Goal: Check status: Check status

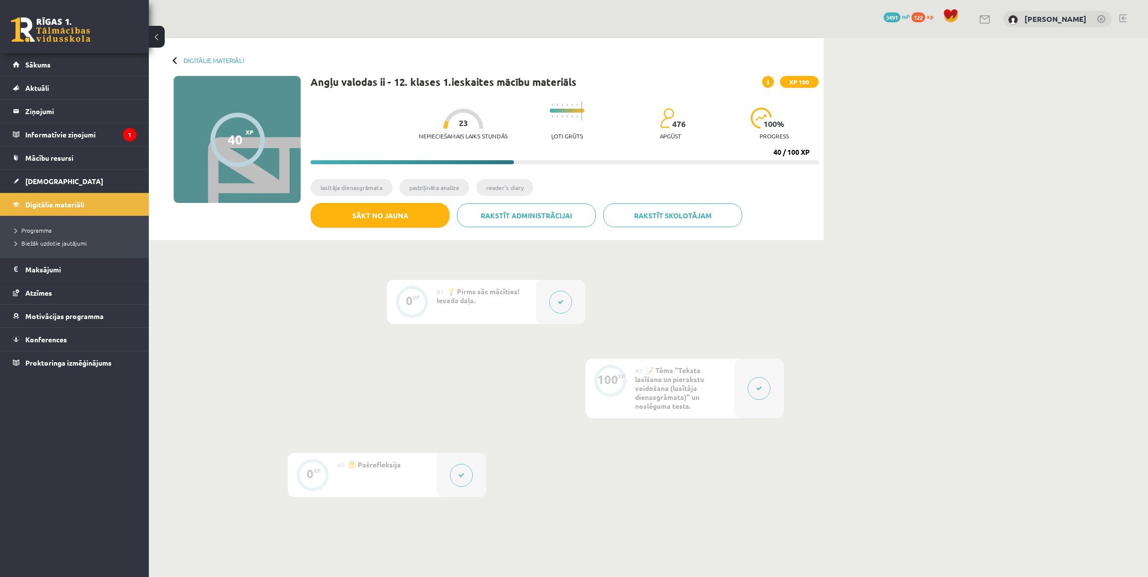
scroll to position [55, 0]
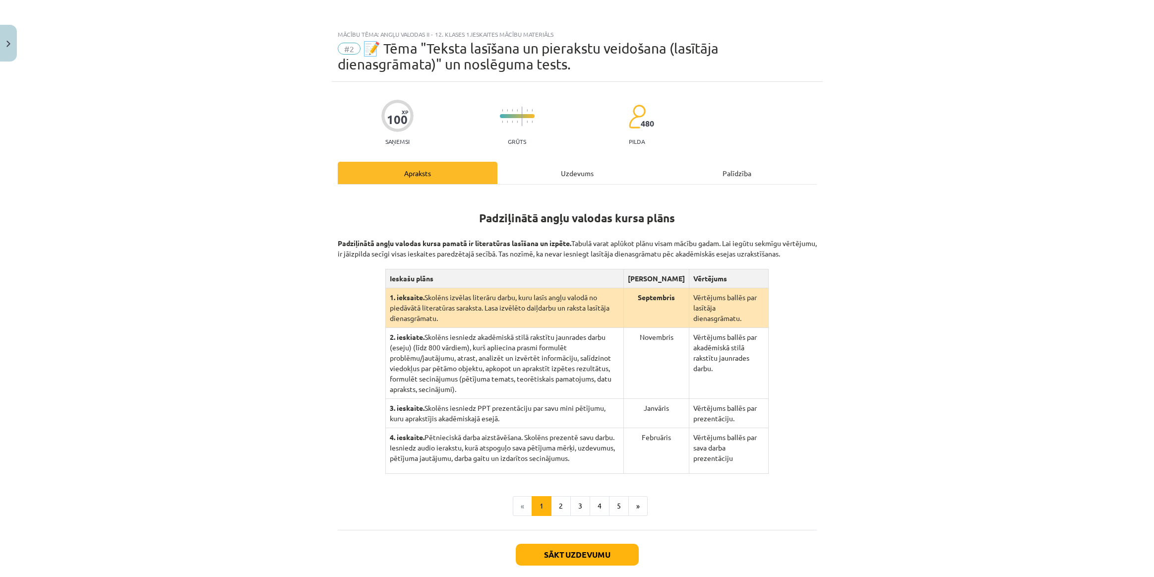
scroll to position [94, 0]
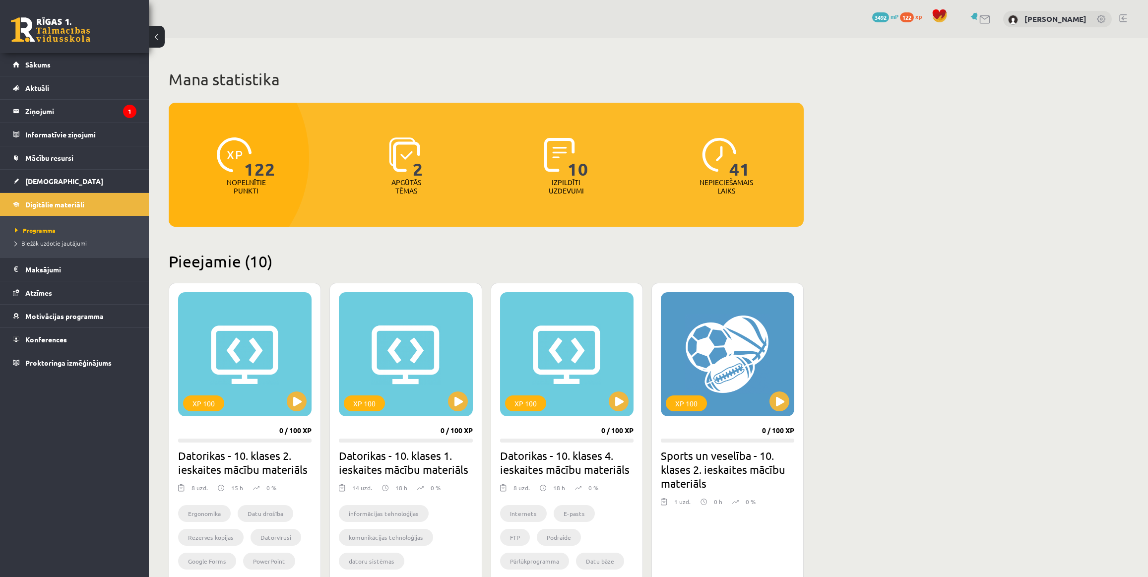
scroll to position [655, 0]
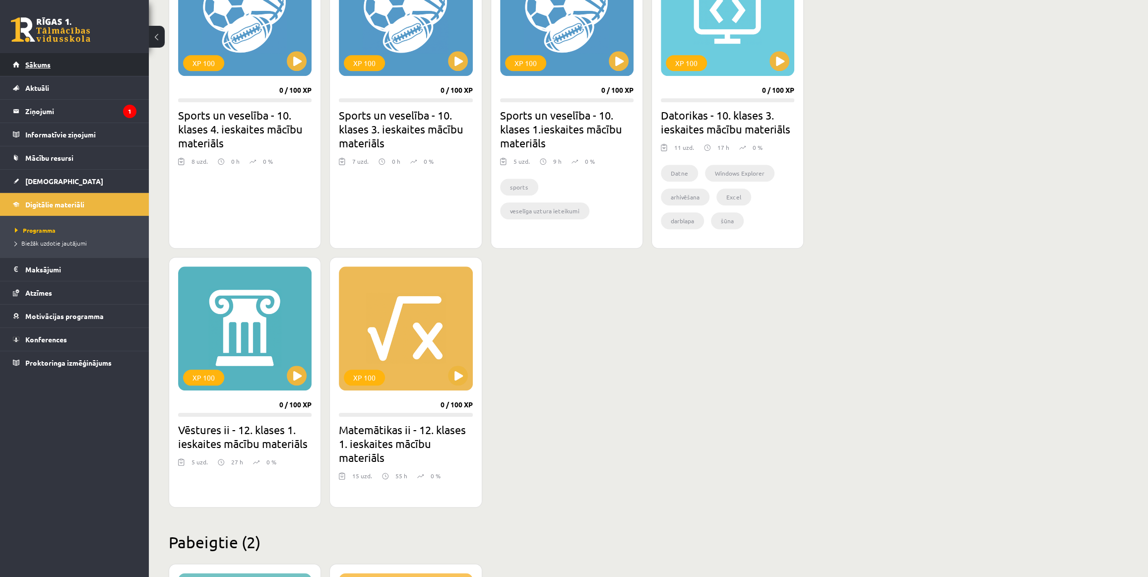
click at [76, 60] on link "Sākums" at bounding box center [75, 64] width 124 height 23
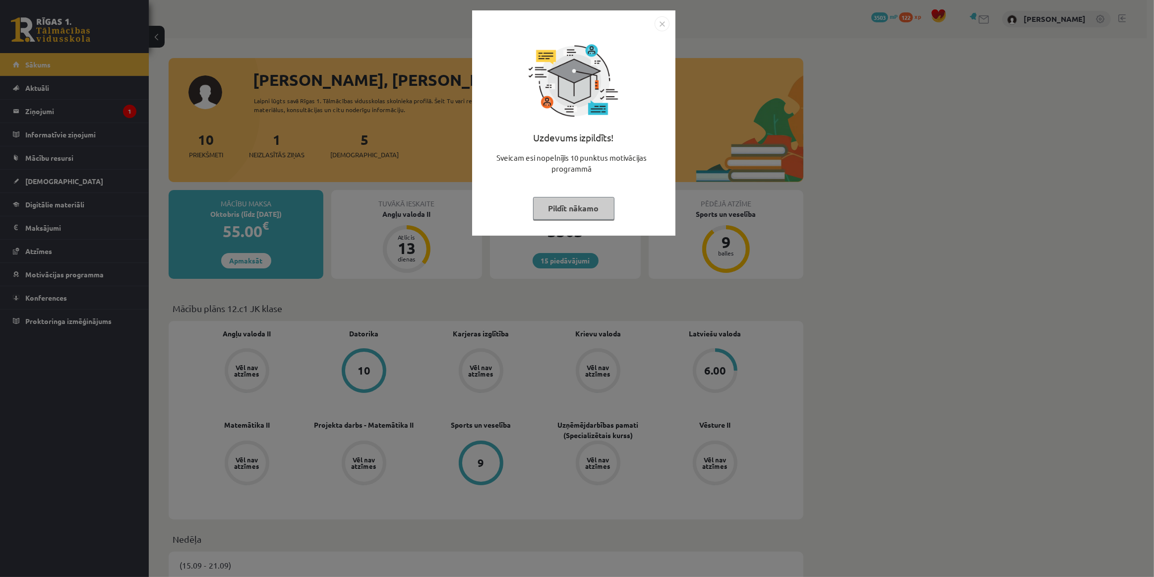
click at [583, 207] on button "Pildīt nākamo" at bounding box center [573, 208] width 81 height 23
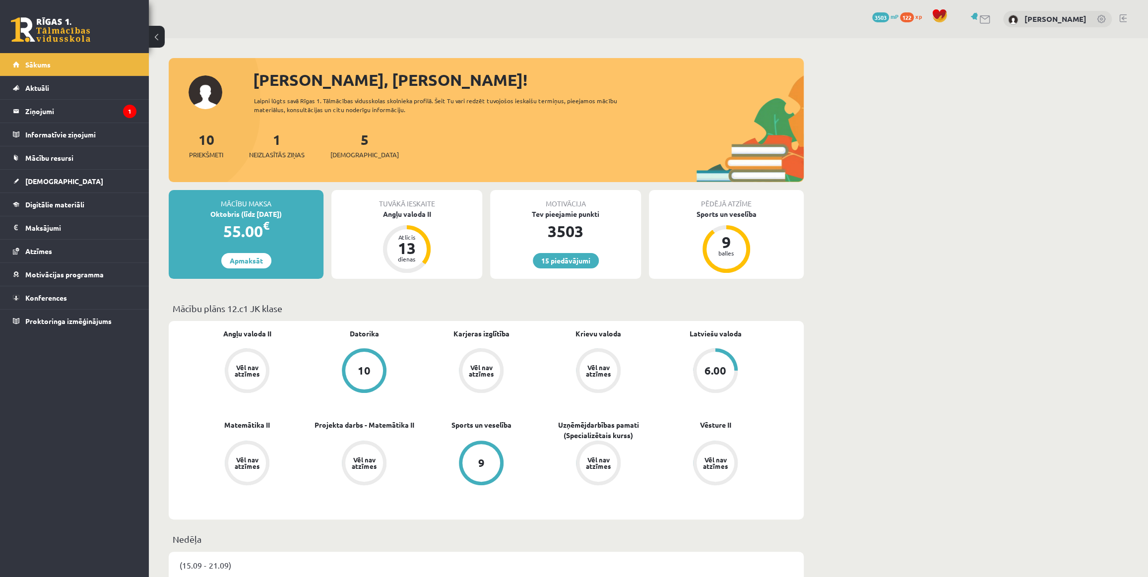
click at [714, 327] on div "Angļu valoda II Vēl nav atzīmes Datorika 10 Karjeras izglītība Vēl nav atzīmes …" at bounding box center [486, 420] width 635 height 198
click at [714, 330] on link "Latviešu valoda" at bounding box center [716, 333] width 52 height 10
drag, startPoint x: 0, startPoint y: 0, endPoint x: 44, endPoint y: 184, distance: 188.7
click at [44, 184] on span "[DEMOGRAPHIC_DATA]" at bounding box center [64, 181] width 78 height 9
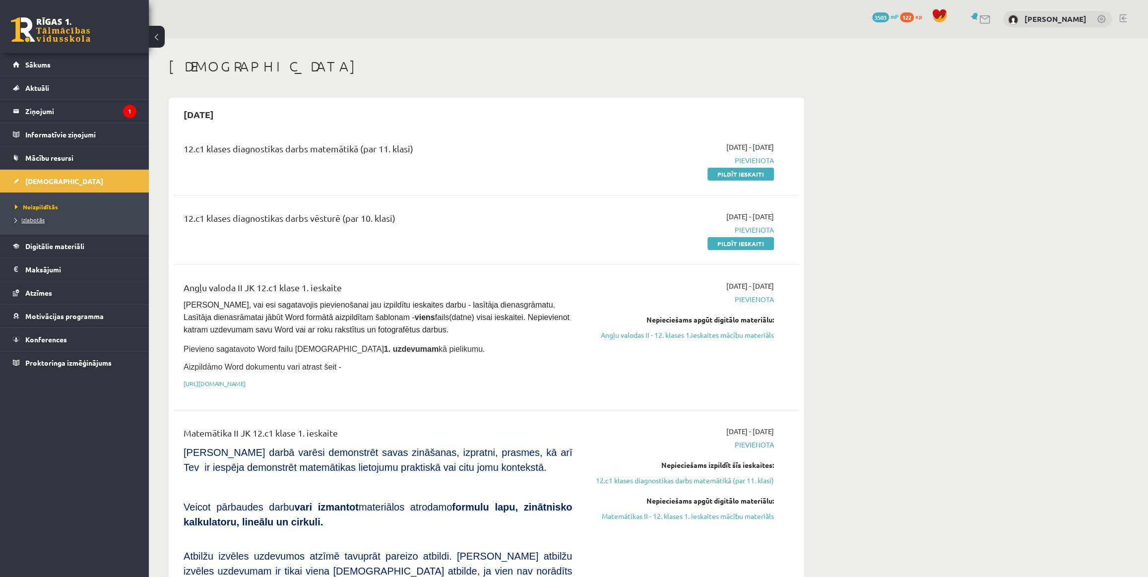
click at [39, 218] on span "Izlabotās" at bounding box center [30, 220] width 30 height 8
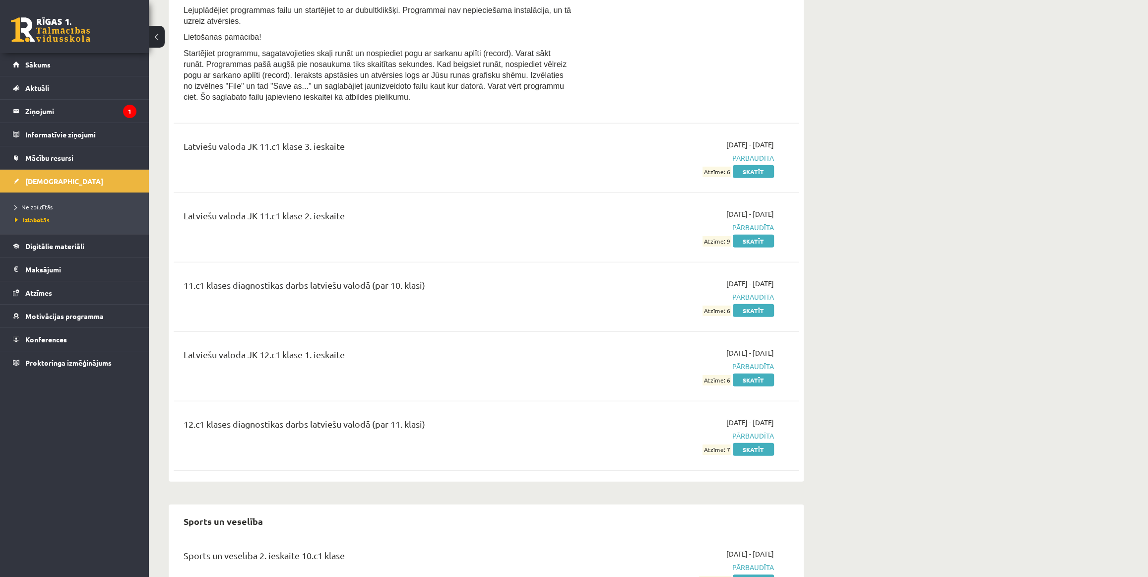
scroll to position [2299, 0]
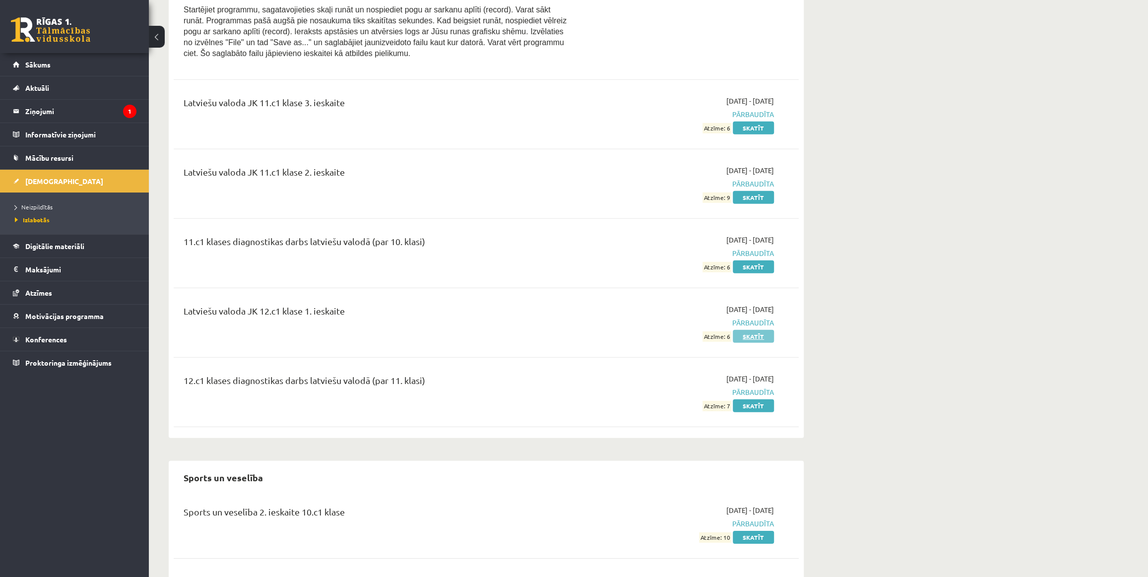
click at [753, 330] on link "Skatīt" at bounding box center [753, 336] width 41 height 13
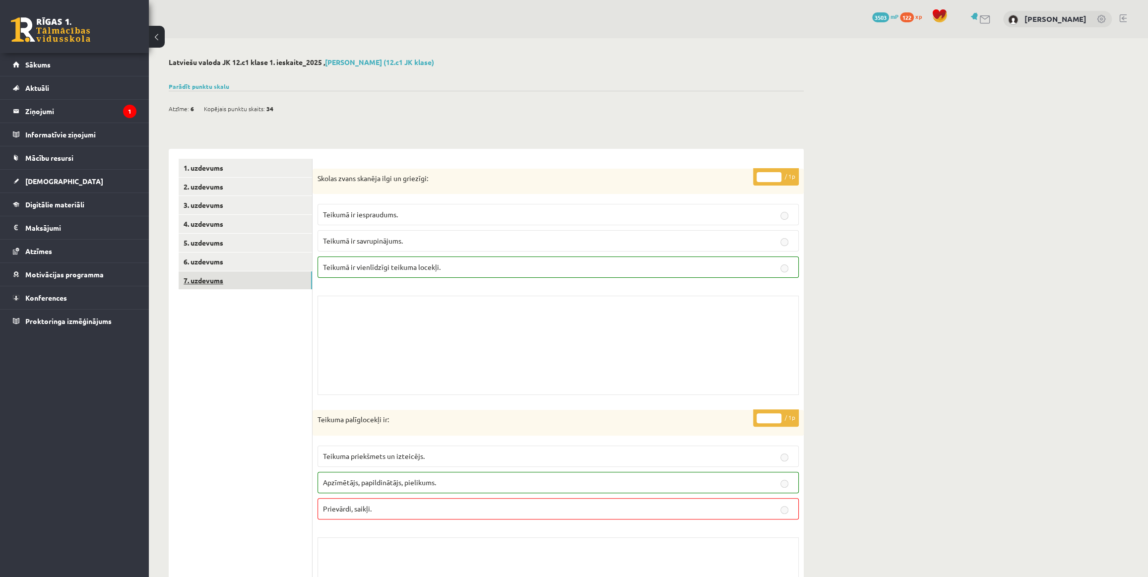
click at [247, 282] on link "7. uzdevums" at bounding box center [245, 280] width 133 height 18
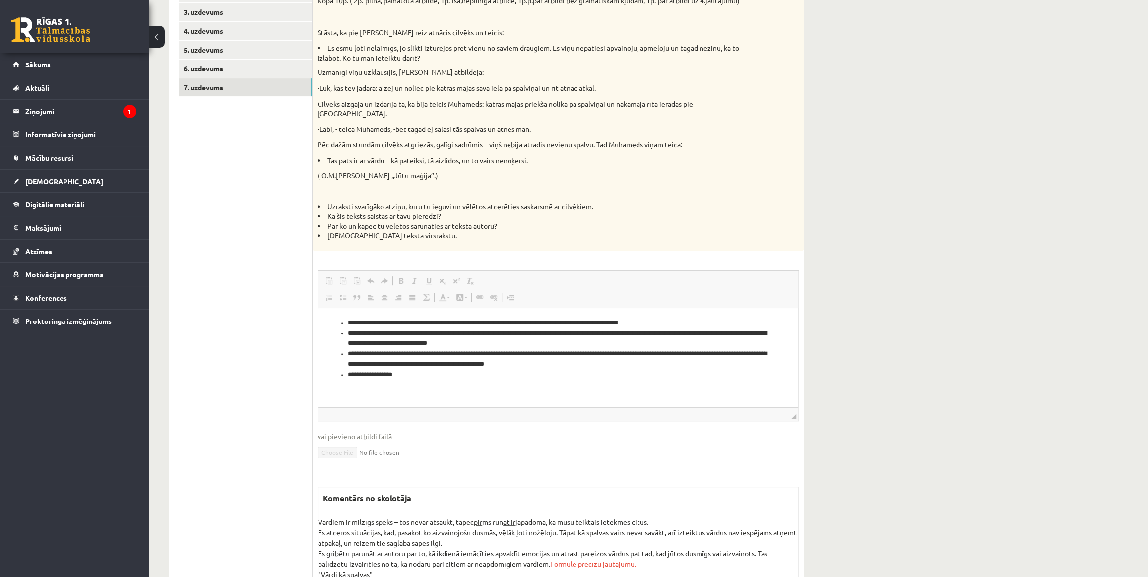
scroll to position [231, 0]
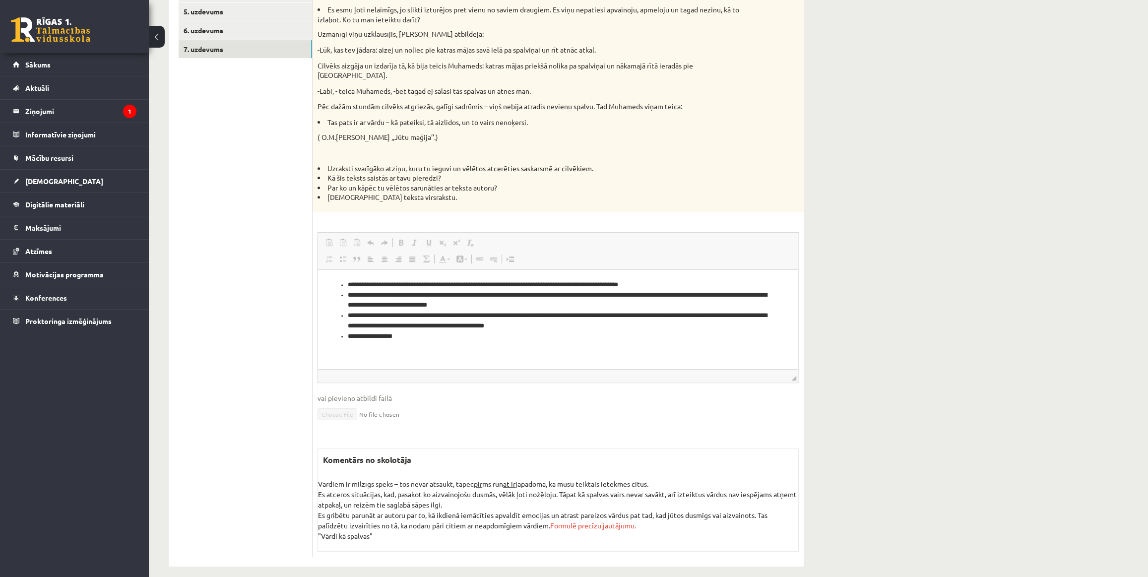
click at [392, 510] on li "Es gribētu parunāt ar autoru par to, kā ikdienā iemācīties apvaldīt emocijas un…" at bounding box center [558, 520] width 480 height 21
drag, startPoint x: 373, startPoint y: 511, endPoint x: 392, endPoint y: 512, distance: 19.4
click at [392, 512] on li "Es gribētu parunāt ar autoru par to, kā ikdienā iemācīties apvaldīt emocijas un…" at bounding box center [558, 520] width 480 height 21
drag, startPoint x: 373, startPoint y: 523, endPoint x: 315, endPoint y: 523, distance: 58.0
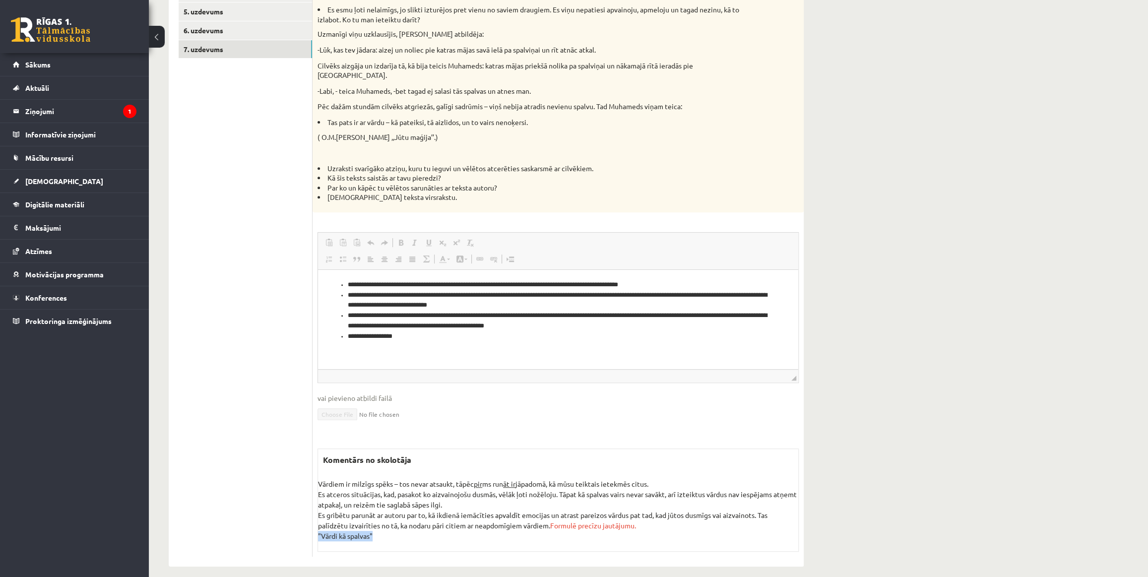
click at [315, 523] on div "* / 10p Izlasi tekstu, atbildi uz jautājumiem. Kopā 10p. ( 2p.-pilna, pamatota …" at bounding box center [558, 246] width 491 height 619
drag, startPoint x: 315, startPoint y: 523, endPoint x: 305, endPoint y: 522, distance: 10.0
click at [305, 522] on ul "1. uzdevums 2. uzdevums 3. uzdevums 4. uzdevums 5. uzdevums 6. uzdevums 7. uzde…" at bounding box center [246, 242] width 134 height 629
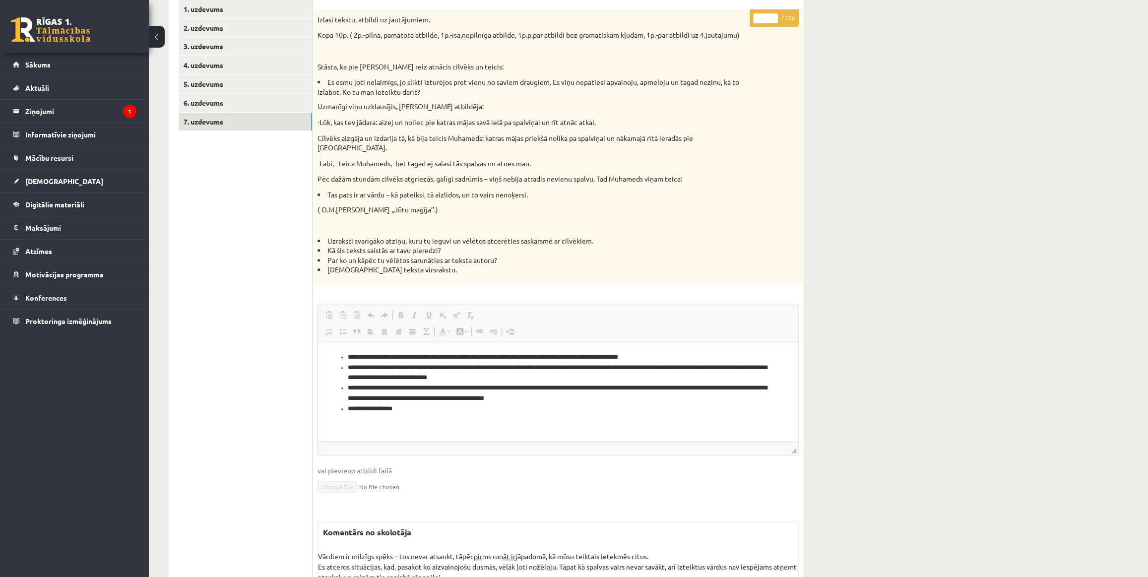
scroll to position [81, 0]
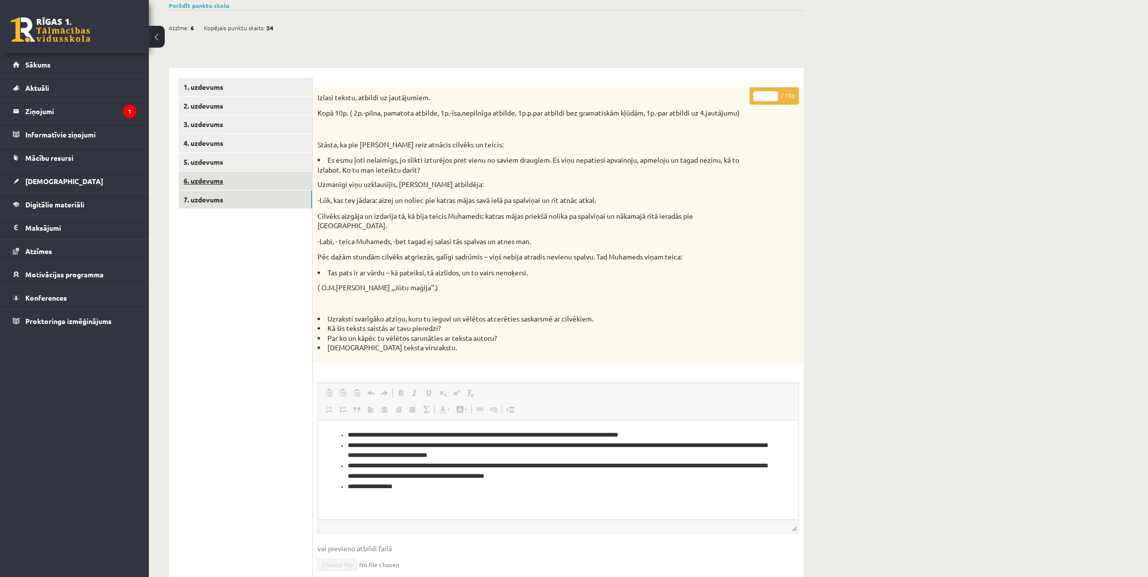
click at [279, 184] on link "6. uzdevums" at bounding box center [245, 181] width 133 height 18
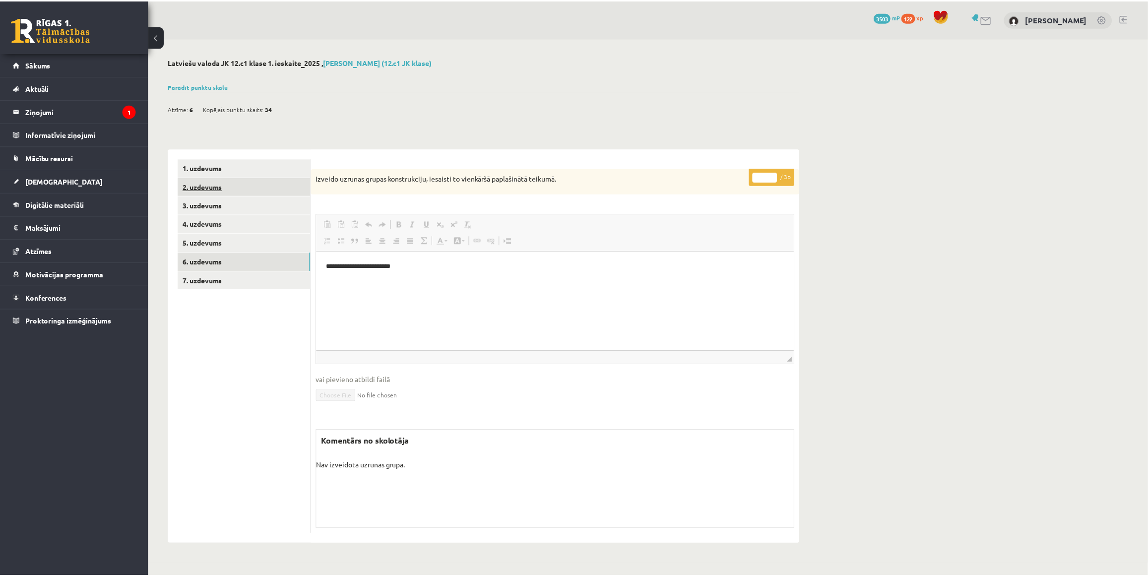
scroll to position [0, 0]
drag, startPoint x: 352, startPoint y: 269, endPoint x: 330, endPoint y: 266, distance: 22.0
click at [336, 267] on p "**********" at bounding box center [557, 266] width 460 height 10
click at [323, 265] on html "**********" at bounding box center [557, 267] width 480 height 30
drag, startPoint x: 323, startPoint y: 265, endPoint x: 334, endPoint y: 265, distance: 11.4
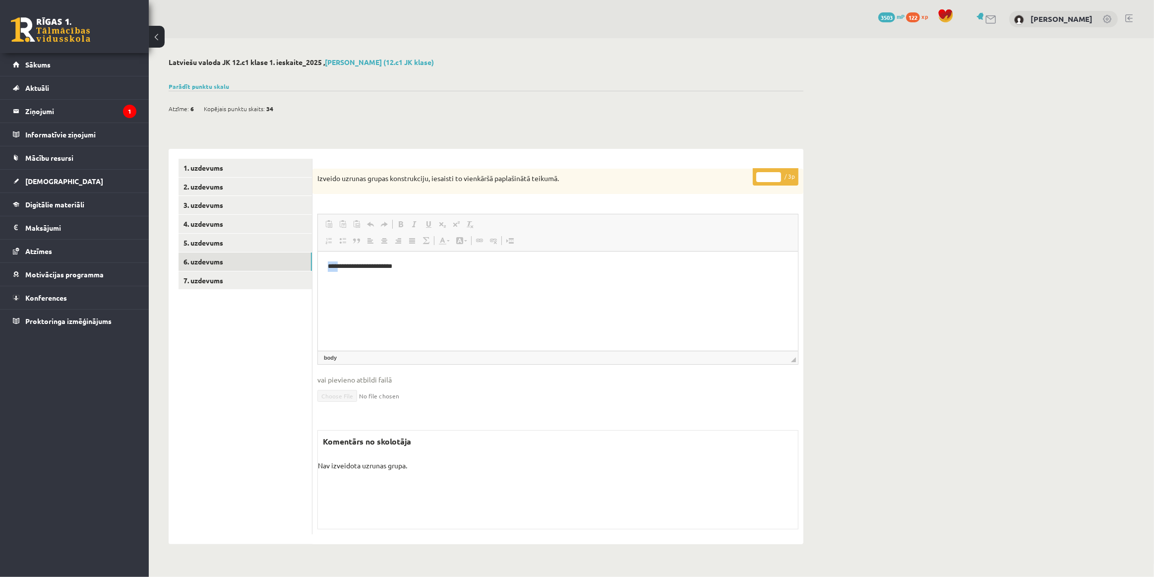
click at [333, 265] on html "**********" at bounding box center [557, 267] width 480 height 30
click at [352, 267] on p "**********" at bounding box center [557, 266] width 460 height 10
click at [261, 235] on link "5. uzdevums" at bounding box center [245, 243] width 133 height 18
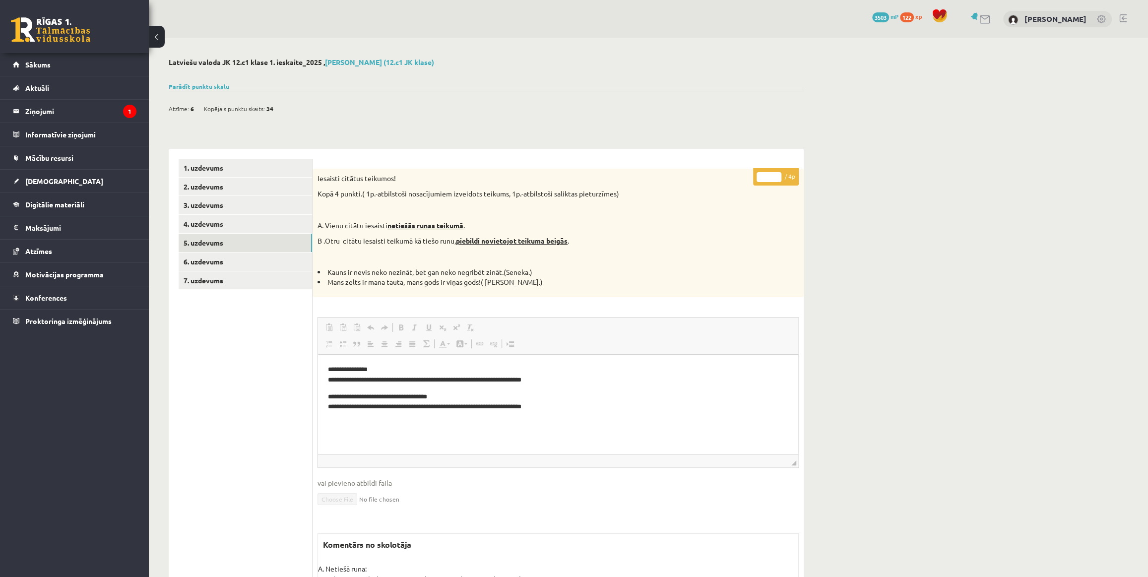
drag, startPoint x: 261, startPoint y: 235, endPoint x: 619, endPoint y: 229, distance: 358.2
click at [619, 229] on p "A. Vienu citātu iesaisti netiešās runas teikumā ." at bounding box center [533, 226] width 432 height 10
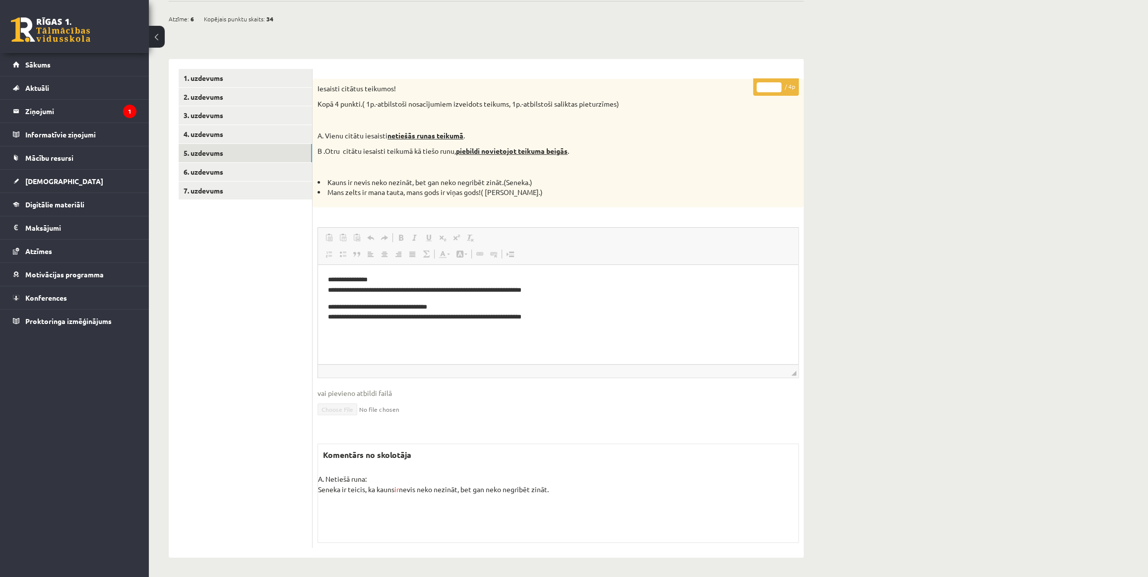
scroll to position [90, 0]
drag, startPoint x: 310, startPoint y: 130, endPoint x: 345, endPoint y: 133, distance: 35.3
drag, startPoint x: 345, startPoint y: 133, endPoint x: 320, endPoint y: 128, distance: 25.3
click at [320, 128] on div "Iesaisti citātus teikumos! Kopā 4 punkti.( 1p.-atbilstoši nosacījumiem izveidot…" at bounding box center [558, 142] width 491 height 128
click at [290, 129] on link "4. uzdevums" at bounding box center [245, 134] width 133 height 18
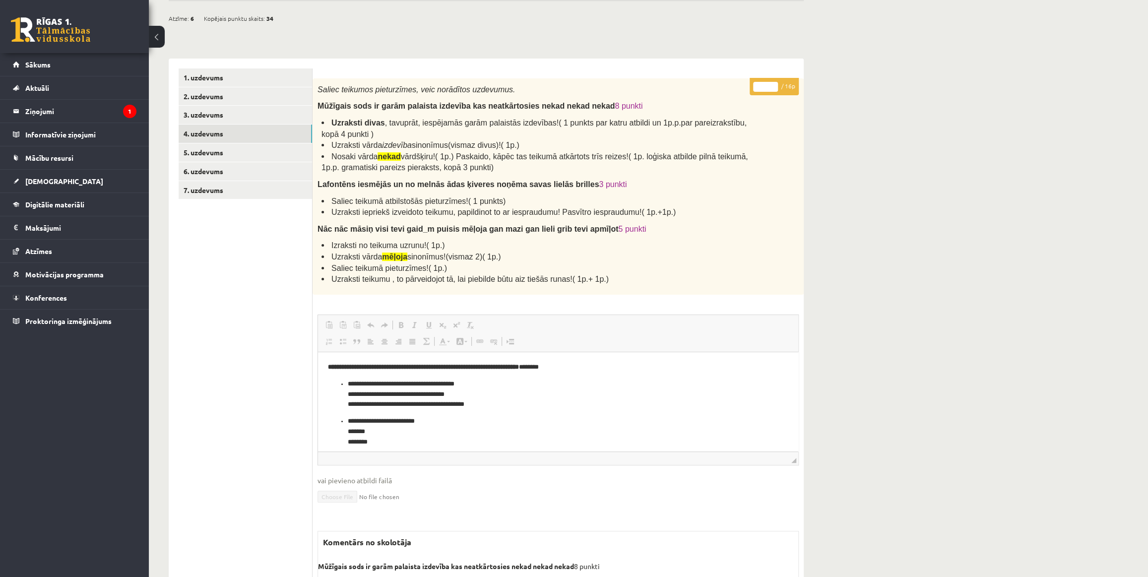
scroll to position [0, 0]
drag, startPoint x: 290, startPoint y: 129, endPoint x: 533, endPoint y: 159, distance: 245.4
drag, startPoint x: 533, startPoint y: 159, endPoint x: 448, endPoint y: 136, distance: 87.7
click at [448, 136] on li "Uzraksti divas , tavuprāt, iespējamās garām palaistās izdevības!( 1 punkts par …" at bounding box center [535, 128] width 428 height 22
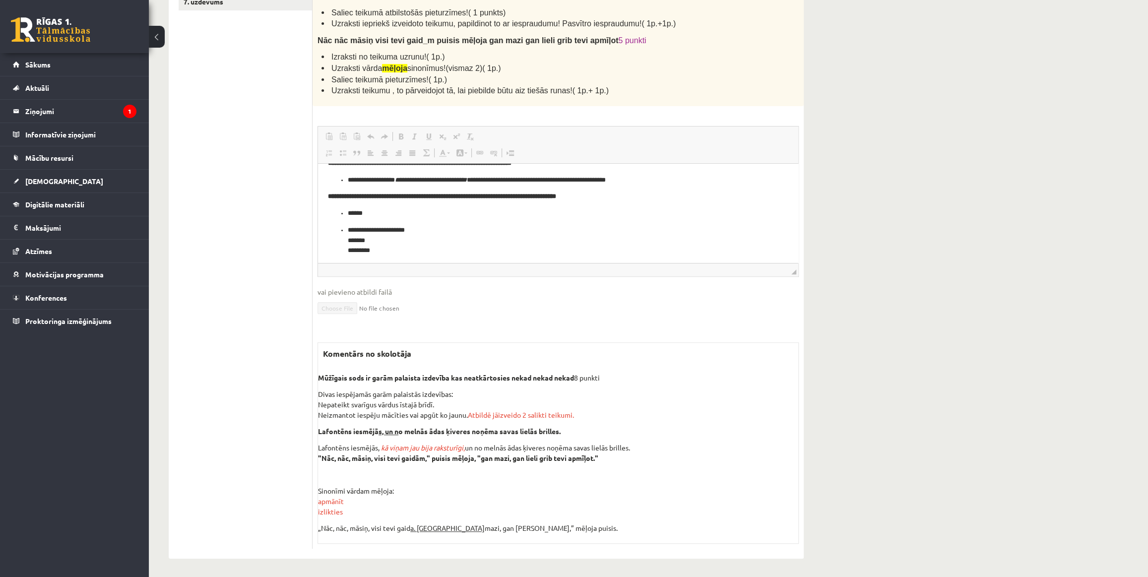
scroll to position [126, 0]
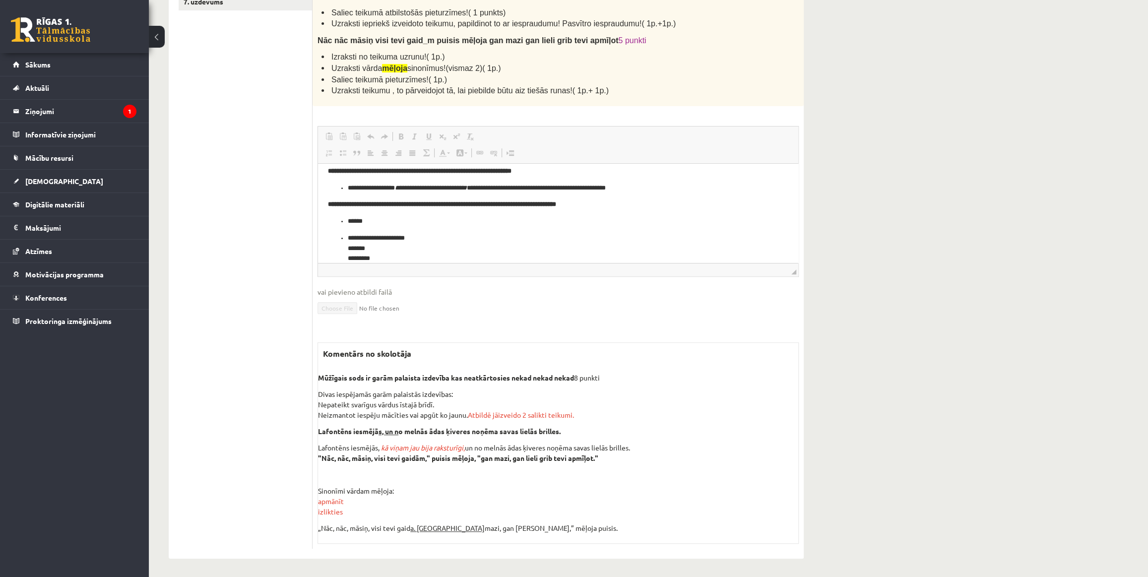
drag, startPoint x: 476, startPoint y: 5, endPoint x: 980, endPoint y: 144, distance: 523.4
click at [980, 144] on div "**********" at bounding box center [648, 168] width 999 height 819
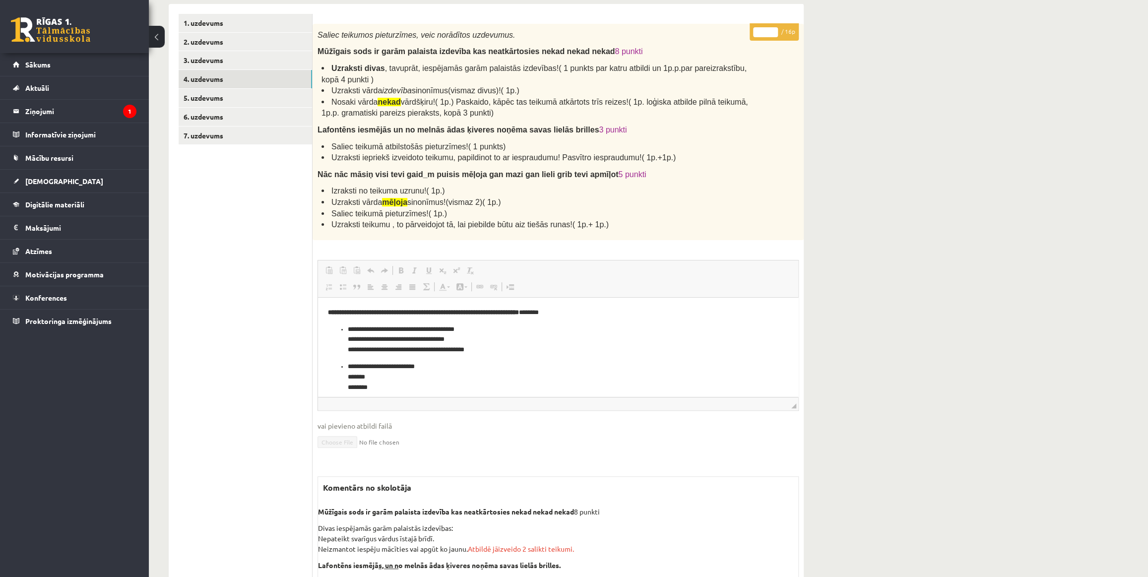
scroll to position [129, 0]
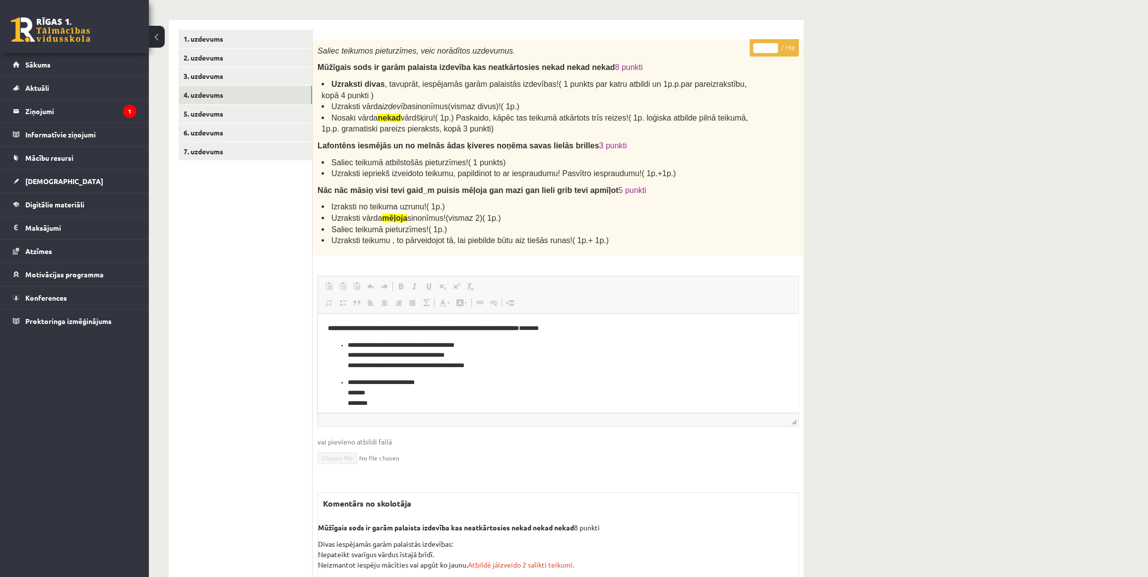
drag, startPoint x: 422, startPoint y: 496, endPoint x: 262, endPoint y: 486, distance: 160.0
click at [262, 486] on ul "1. uzdevums 2. uzdevums 3. uzdevums 4. uzdevums 5. uzdevums 6. uzdevums 7. uzde…" at bounding box center [246, 364] width 134 height 669
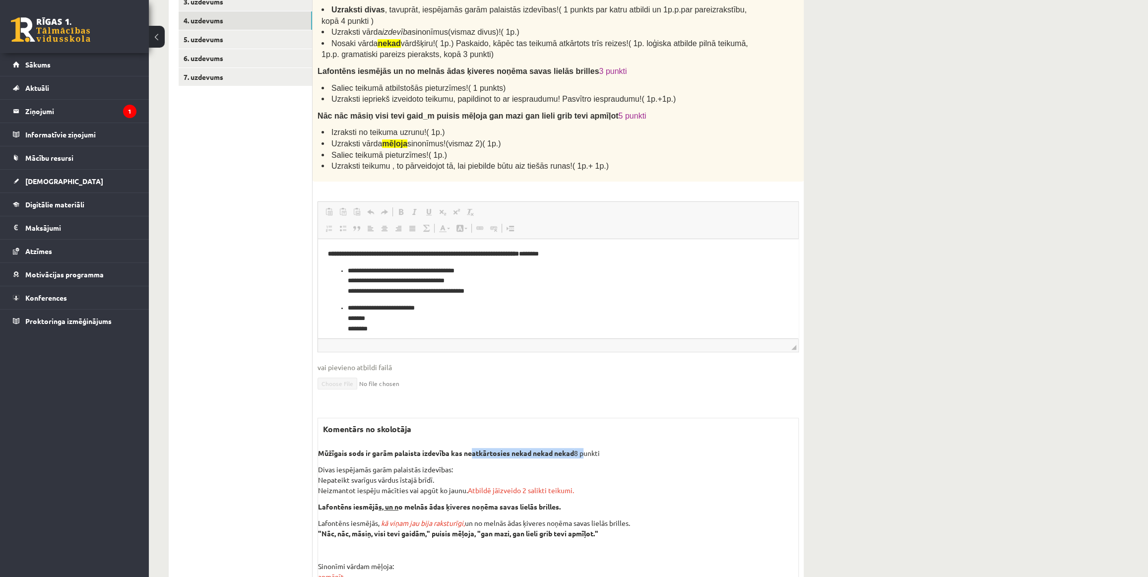
drag, startPoint x: 586, startPoint y: 452, endPoint x: 461, endPoint y: 448, distance: 124.6
click at [461, 448] on p "Mūžīgais sods ir garām palaista izdevība kas neatkārtosies nekad nekad nekad 8 …" at bounding box center [558, 453] width 480 height 10
click at [444, 451] on b "Mūžīgais sods ir garām palaista izdevība kas neatkārtosies nekad nekad nekad" at bounding box center [446, 452] width 256 height 9
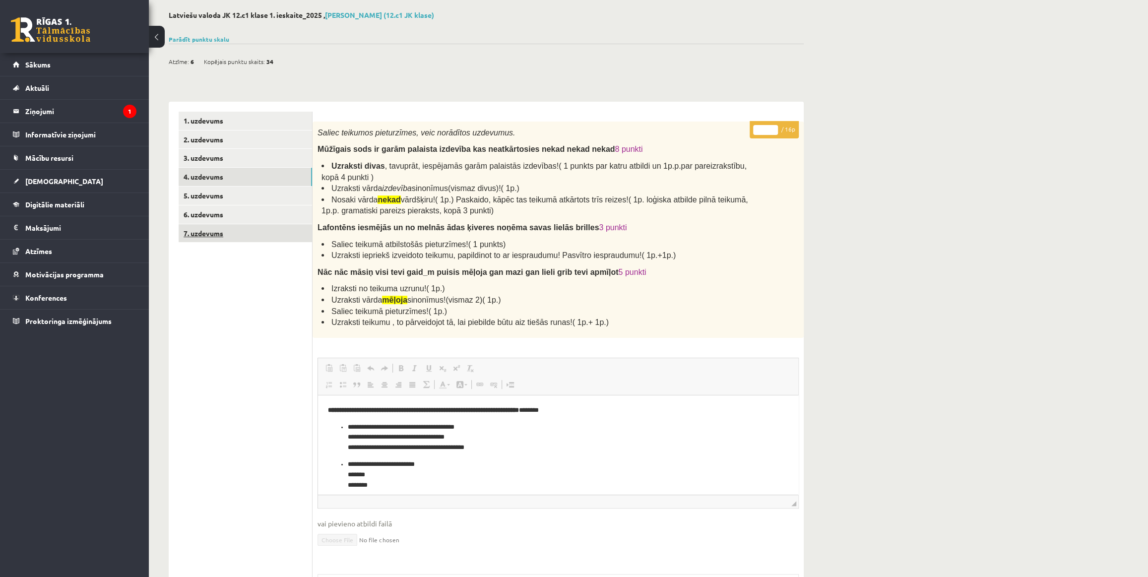
scroll to position [0, 0]
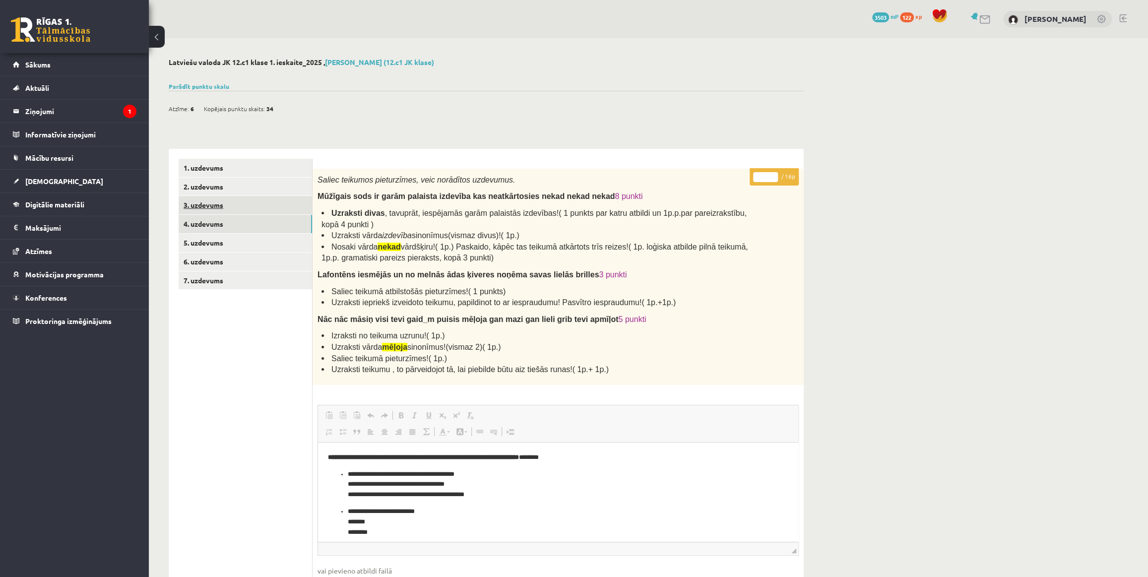
click at [275, 210] on link "3. uzdevums" at bounding box center [245, 205] width 133 height 18
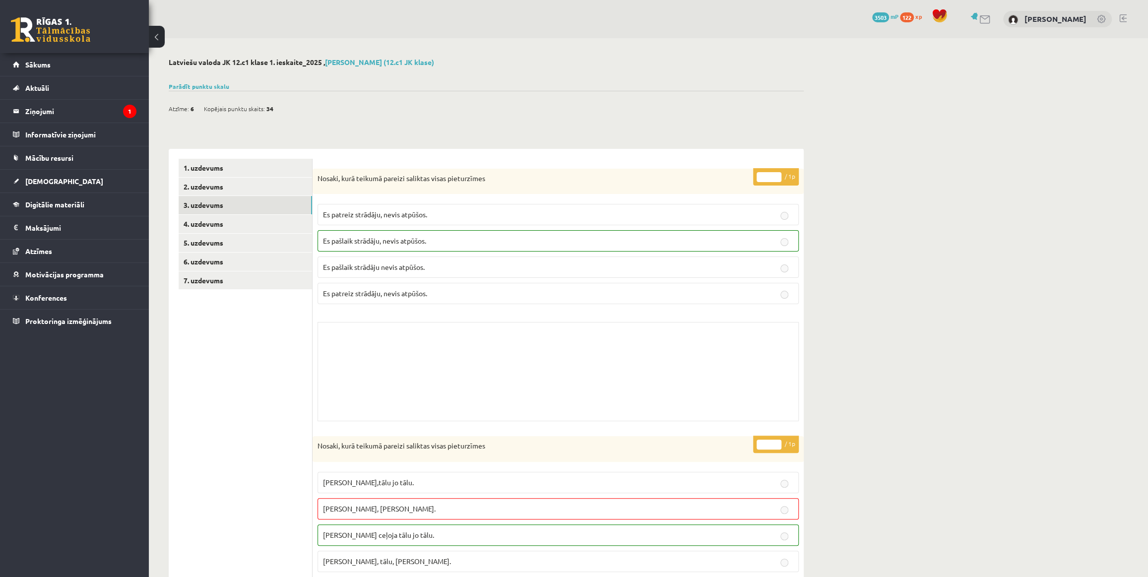
scroll to position [150, 0]
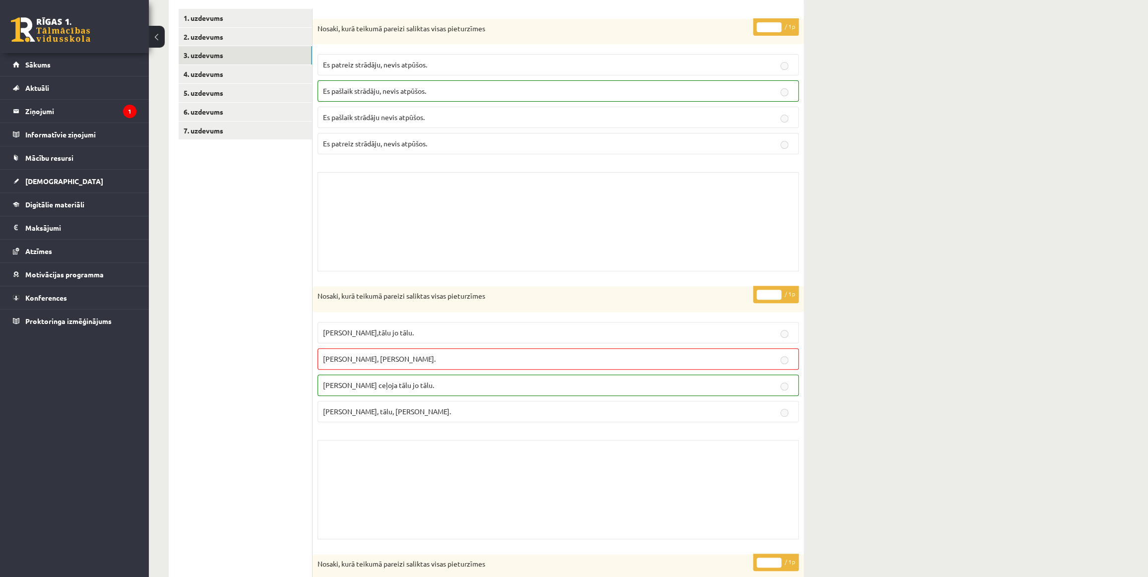
drag, startPoint x: 431, startPoint y: 323, endPoint x: 425, endPoint y: 326, distance: 6.9
click at [425, 326] on label "[PERSON_NAME],tālu jo tālu." at bounding box center [557, 332] width 481 height 21
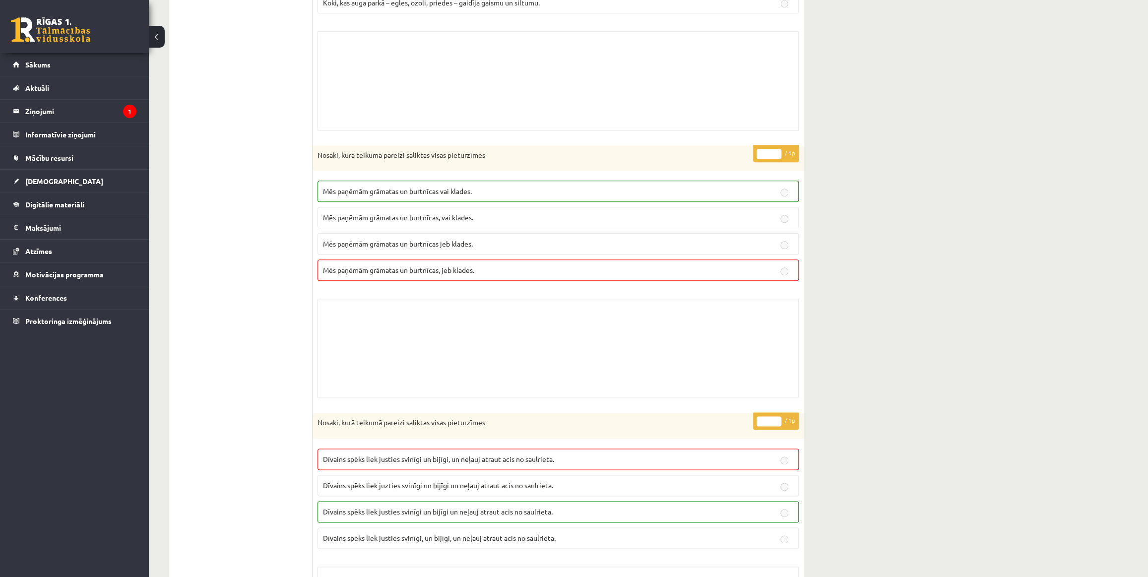
scroll to position [977, 0]
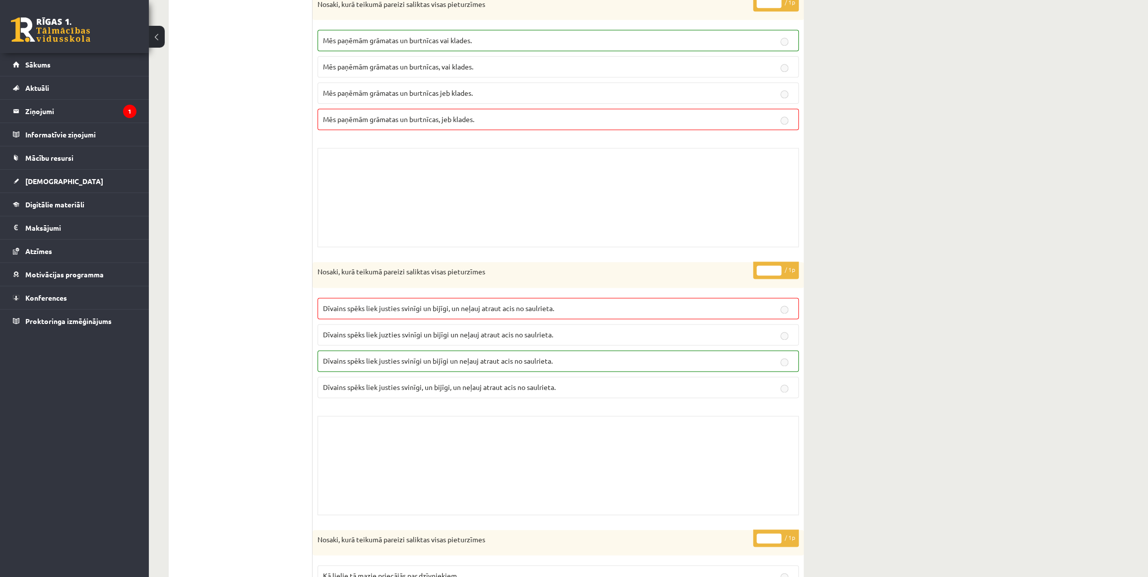
drag, startPoint x: 377, startPoint y: 374, endPoint x: 468, endPoint y: 449, distance: 118.4
drag, startPoint x: 468, startPoint y: 449, endPoint x: 383, endPoint y: 476, distance: 89.0
click at [383, 476] on div "Skolotāja pielikums" at bounding box center [557, 465] width 481 height 99
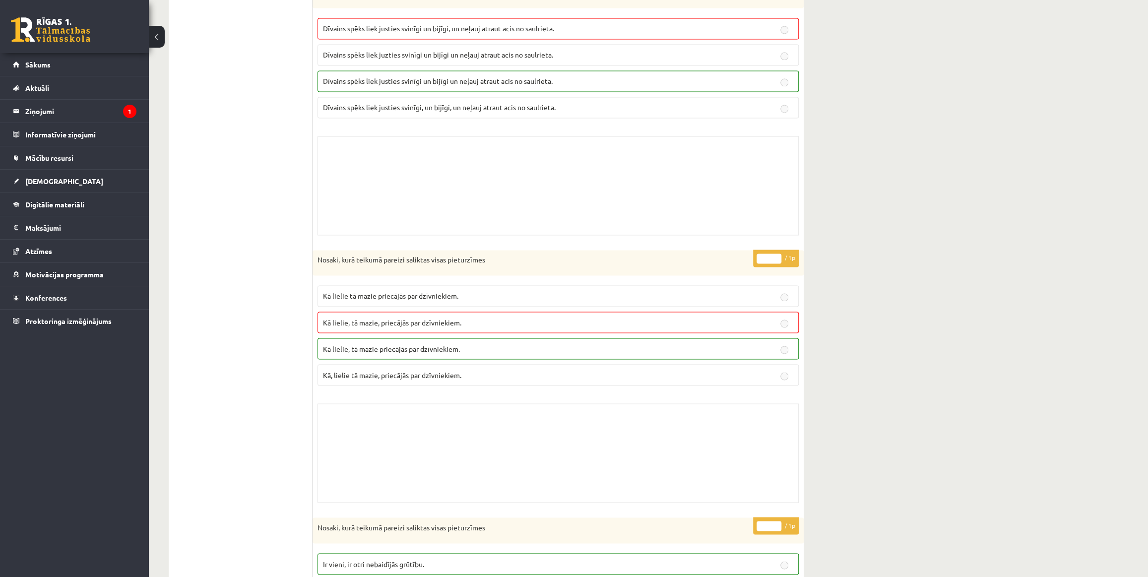
scroll to position [1277, 0]
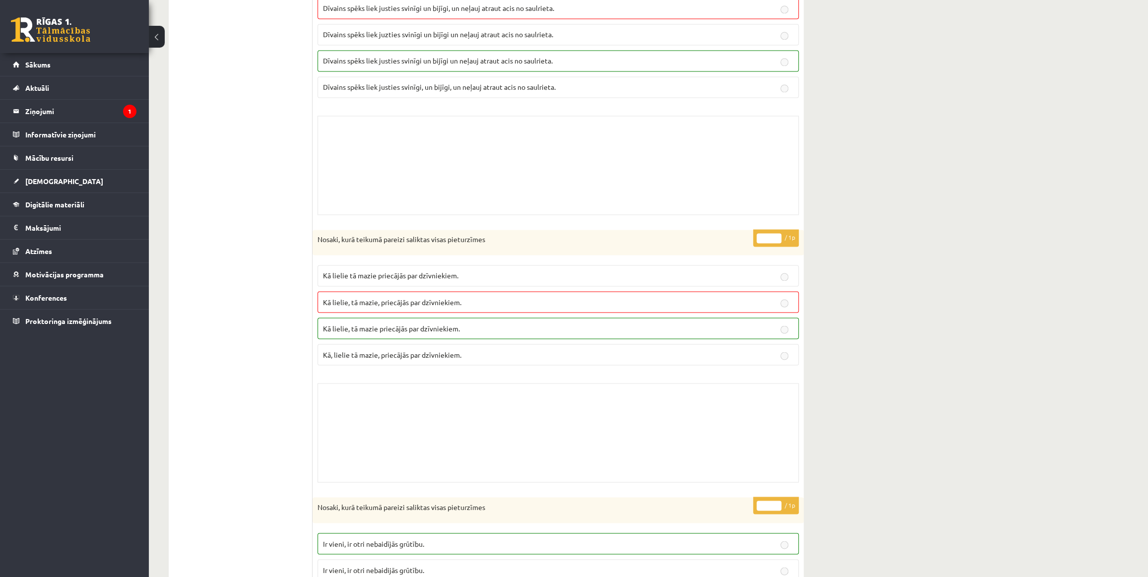
drag, startPoint x: 378, startPoint y: 486, endPoint x: 357, endPoint y: 505, distance: 29.2
click at [357, 505] on p "Nosaki, kurā teikumā pareizi saliktas visas pieturzīmes" at bounding box center [533, 507] width 432 height 10
drag, startPoint x: 357, startPoint y: 505, endPoint x: 310, endPoint y: 469, distance: 59.1
click at [310, 469] on ul "1. uzdevums 2. uzdevums 3. uzdevums 4. uzdevums 5. uzdevums 6. uzdevums 7. uzde…" at bounding box center [246, 487] width 134 height 3212
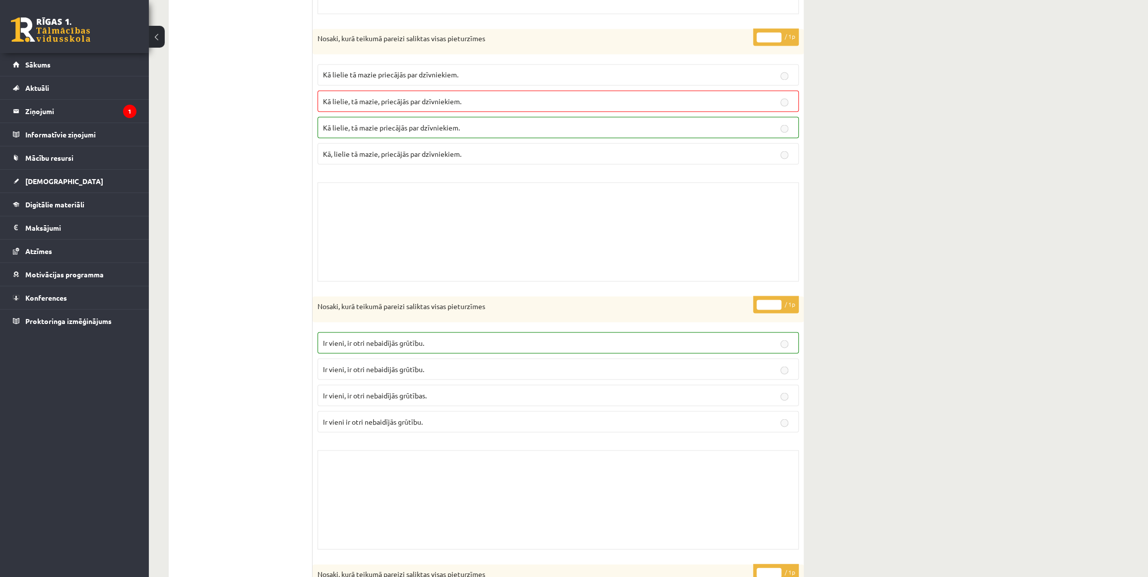
scroll to position [1503, 0]
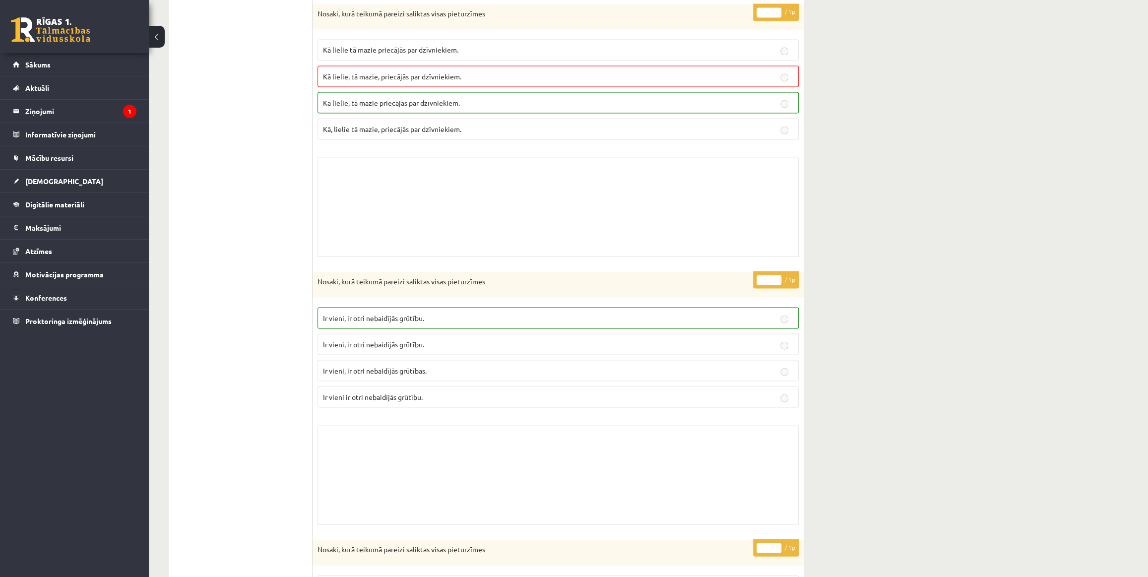
click at [232, 362] on ul "1. uzdevums 2. uzdevums 3. uzdevums 4. uzdevums 5. uzdevums 6. uzdevums 7. uzde…" at bounding box center [246, 262] width 134 height 3212
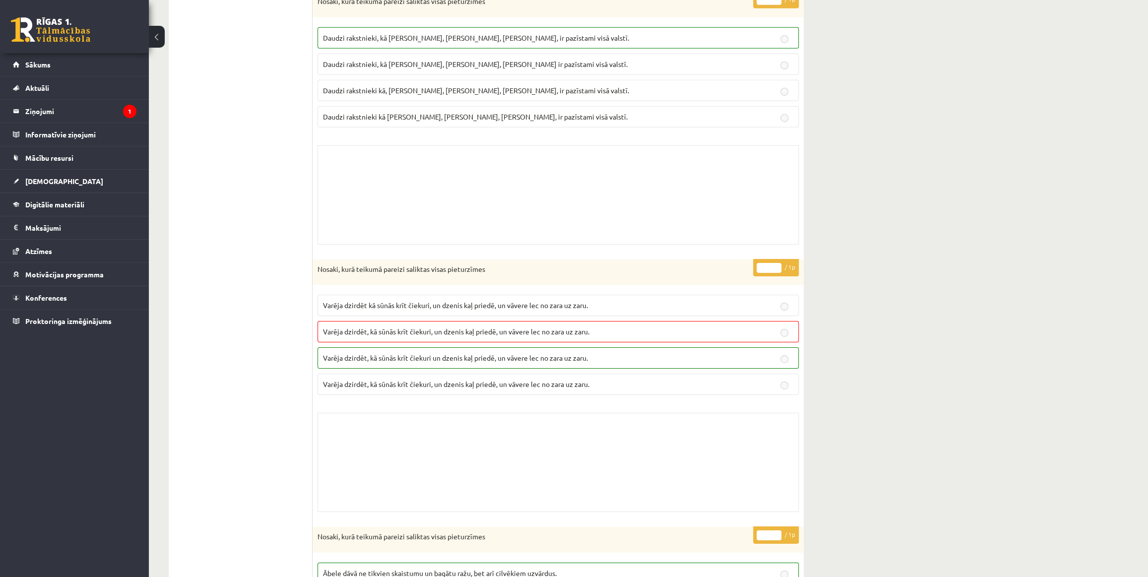
scroll to position [2630, 0]
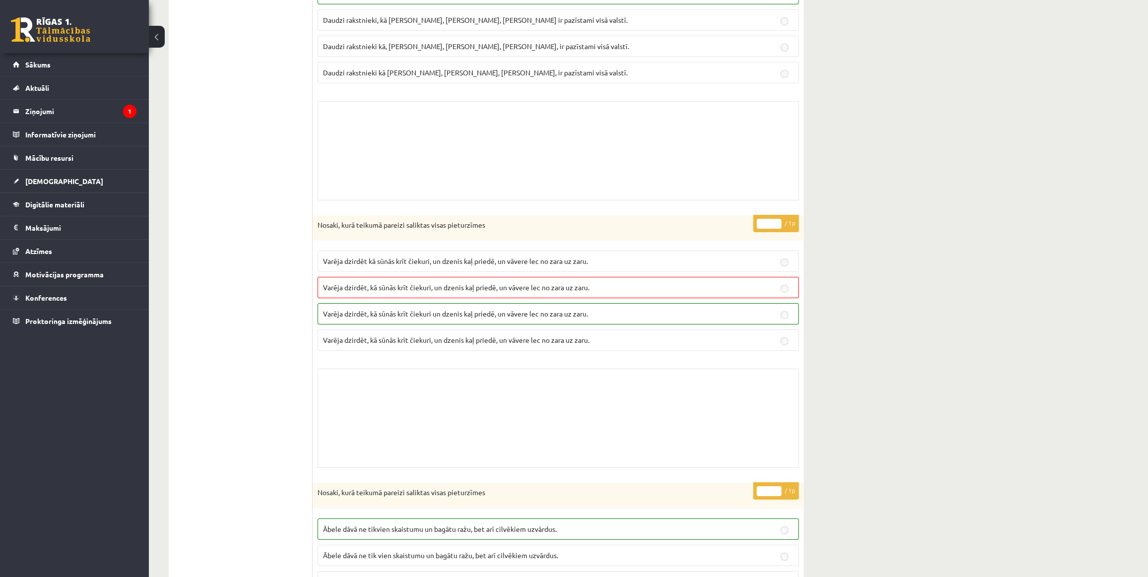
drag, startPoint x: 220, startPoint y: 387, endPoint x: 206, endPoint y: 407, distance: 24.4
drag, startPoint x: 206, startPoint y: 407, endPoint x: 195, endPoint y: 424, distance: 20.1
drag, startPoint x: 195, startPoint y: 424, endPoint x: 240, endPoint y: 402, distance: 49.5
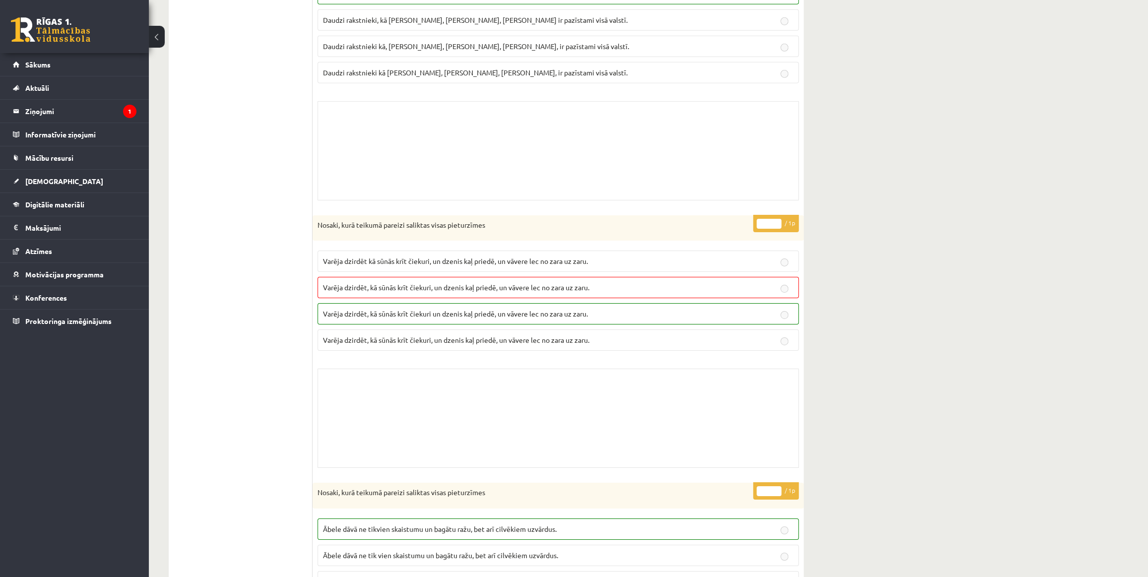
drag, startPoint x: 240, startPoint y: 402, endPoint x: 208, endPoint y: 453, distance: 60.3
drag, startPoint x: 208, startPoint y: 453, endPoint x: 289, endPoint y: 338, distance: 140.4
drag, startPoint x: 289, startPoint y: 338, endPoint x: 233, endPoint y: 427, distance: 105.0
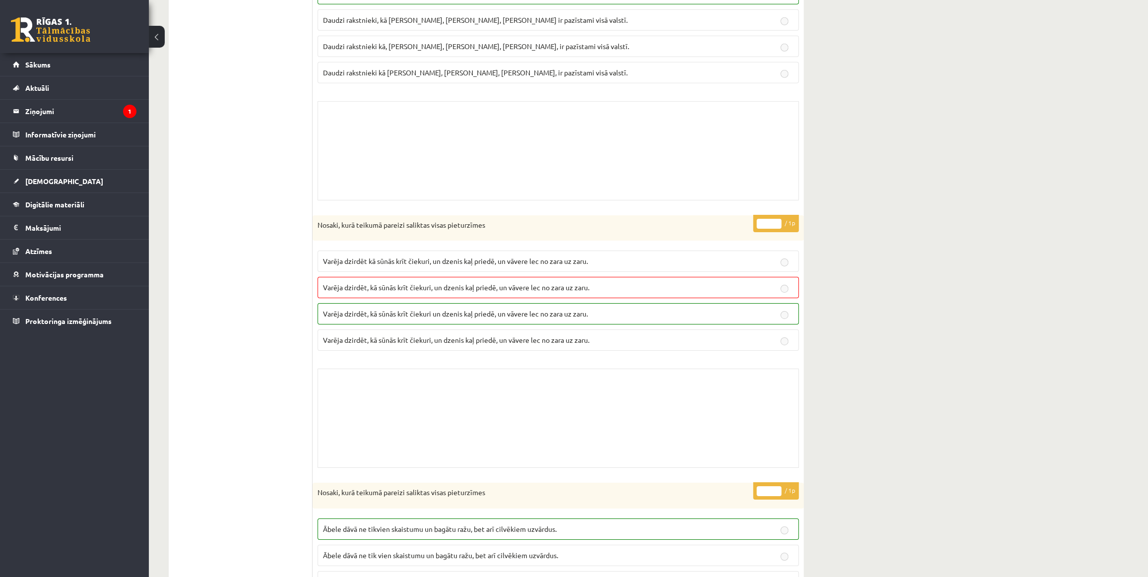
drag, startPoint x: 233, startPoint y: 427, endPoint x: 204, endPoint y: 426, distance: 28.8
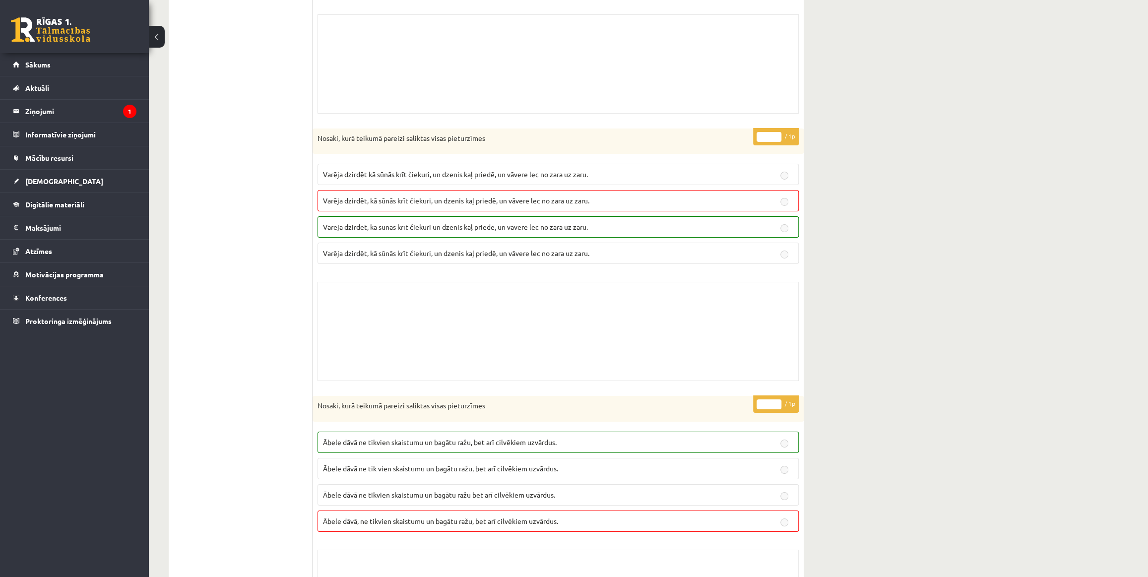
scroll to position [2781, 0]
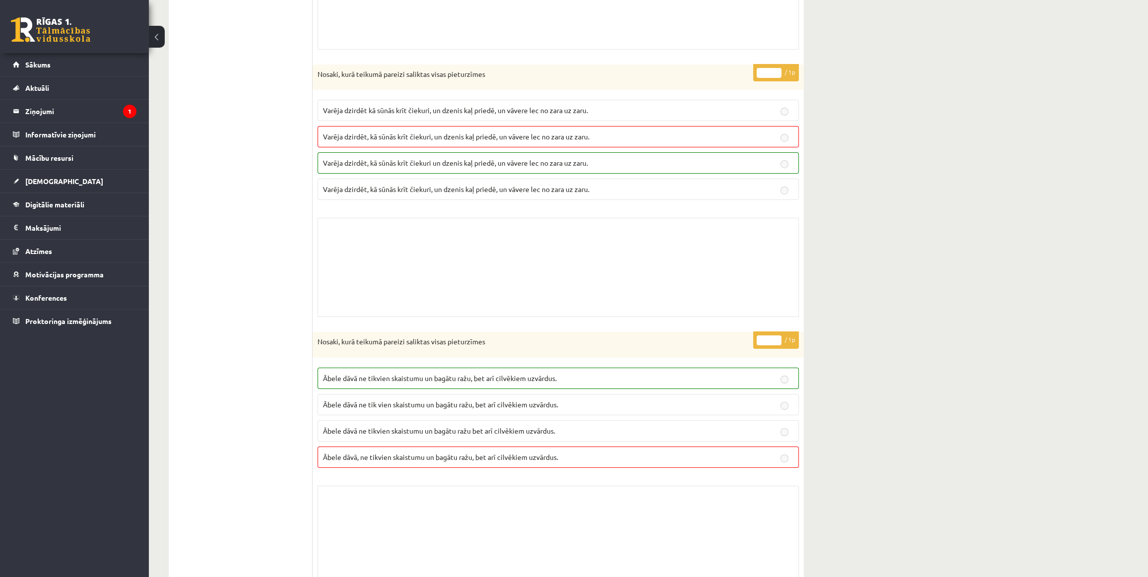
drag, startPoint x: 210, startPoint y: 425, endPoint x: 159, endPoint y: 420, distance: 51.8
drag, startPoint x: 159, startPoint y: 420, endPoint x: 275, endPoint y: 353, distance: 134.0
drag, startPoint x: 275, startPoint y: 353, endPoint x: 188, endPoint y: 361, distance: 87.7
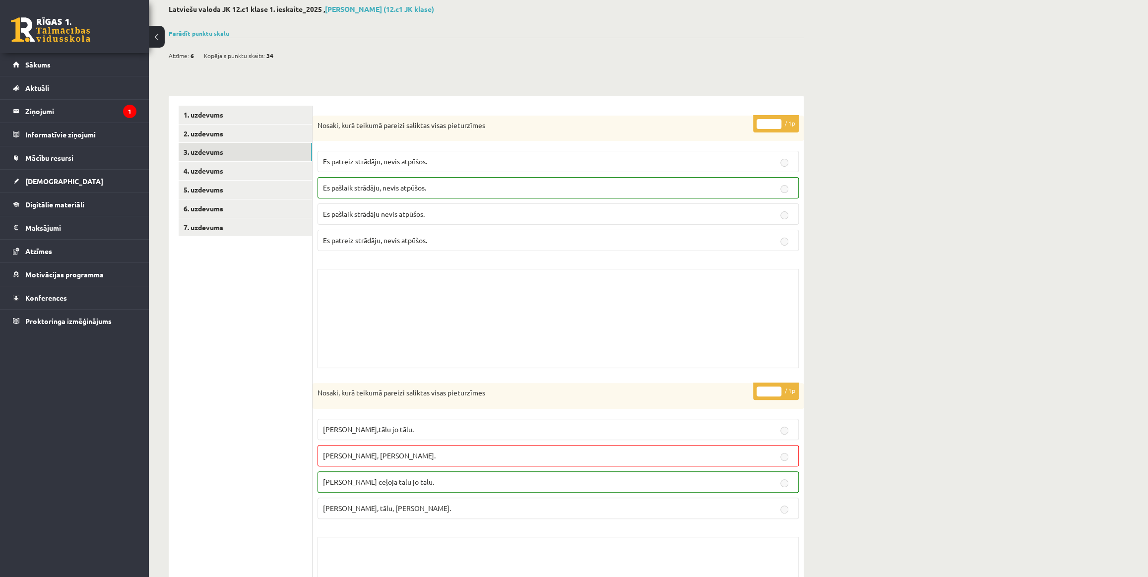
scroll to position [0, 0]
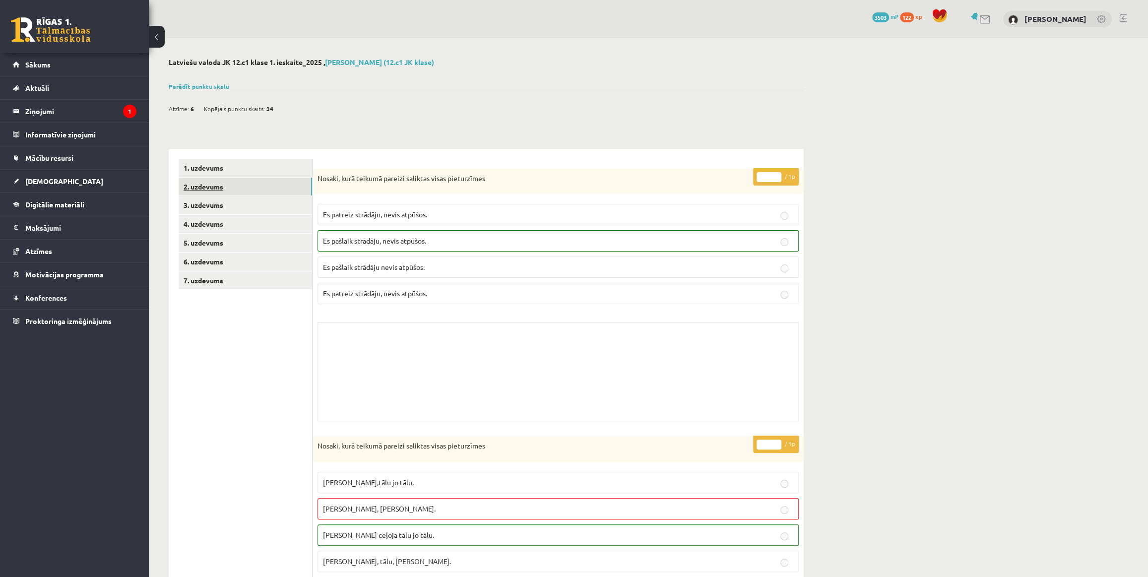
click at [263, 189] on link "2. uzdevums" at bounding box center [245, 187] width 133 height 18
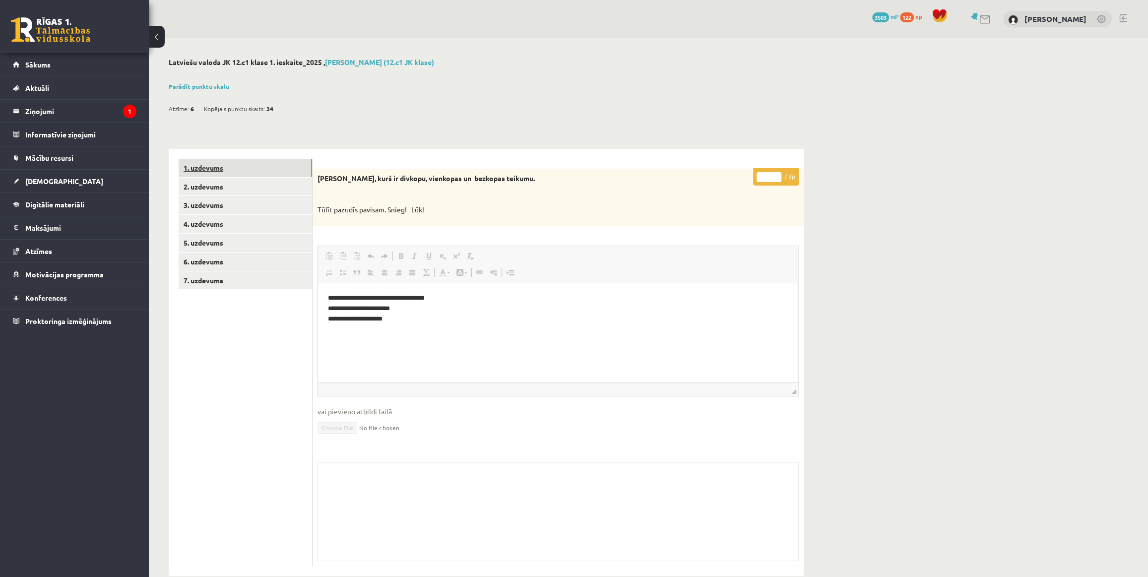
click at [273, 161] on link "1. uzdevums" at bounding box center [245, 168] width 133 height 18
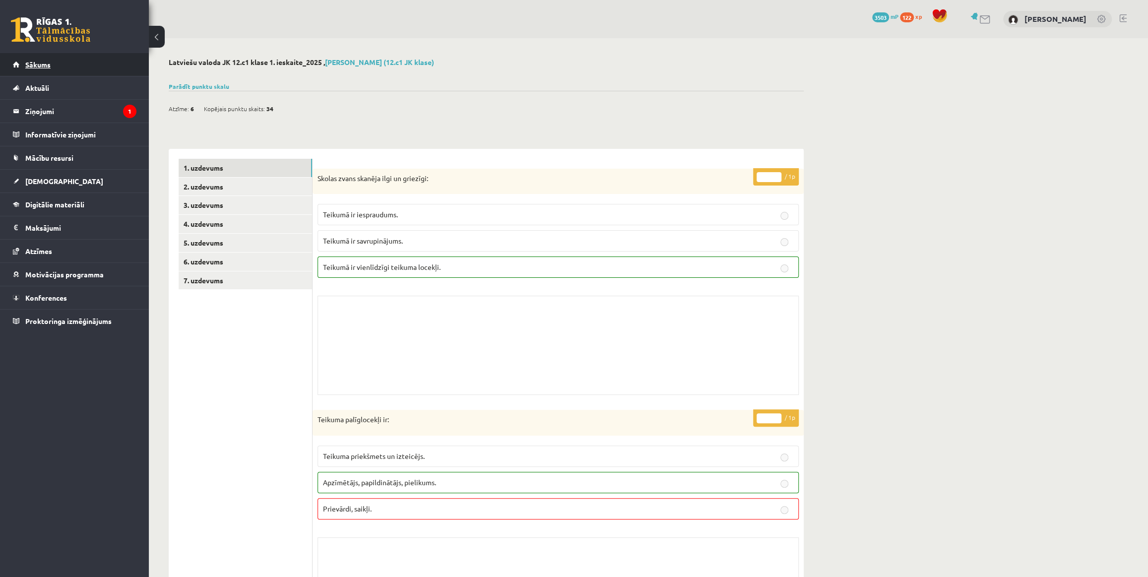
click at [80, 64] on link "Sākums" at bounding box center [75, 64] width 124 height 23
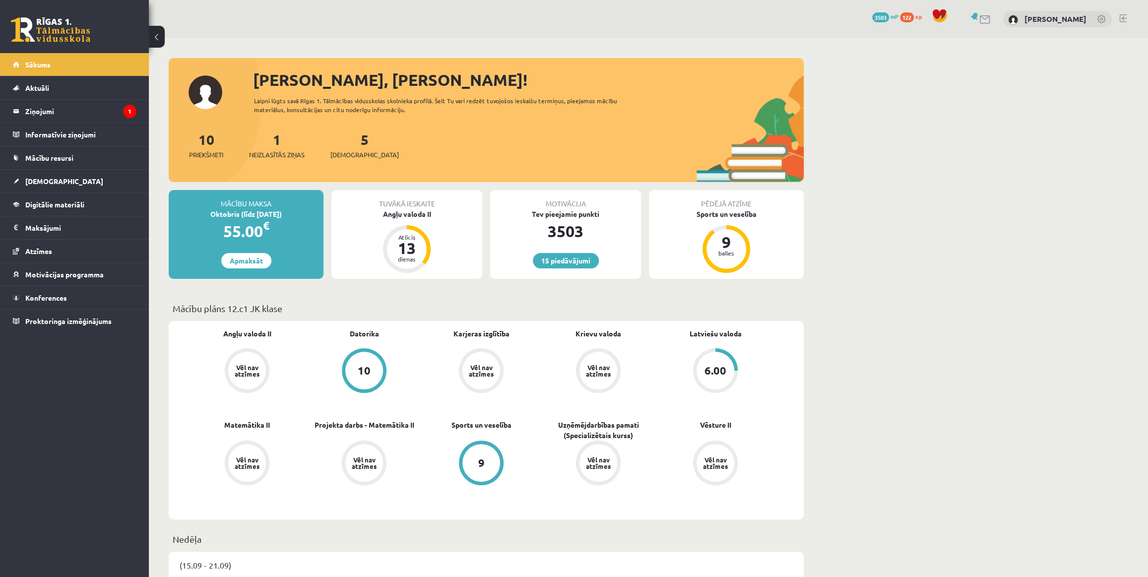
drag, startPoint x: 529, startPoint y: 115, endPoint x: 463, endPoint y: 112, distance: 66.1
click at [463, 112] on div "Laipni lūgts savā Rīgas 1. Tālmācības vidusskolas skolnieka profilā. Šeit Tu va…" at bounding box center [444, 105] width 381 height 18
click at [77, 184] on link "[DEMOGRAPHIC_DATA]" at bounding box center [75, 181] width 124 height 23
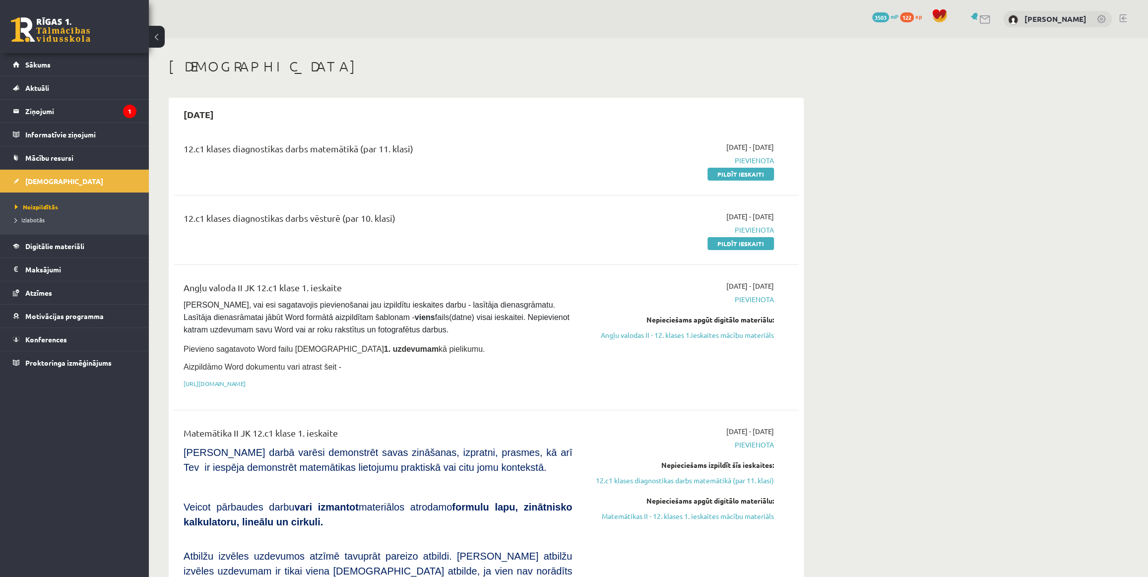
drag, startPoint x: 77, startPoint y: 184, endPoint x: 307, endPoint y: 149, distance: 232.3
click at [307, 149] on div "12.c1 klases diagnostikas darbs matemātikā (par 11. klasi)" at bounding box center [378, 151] width 388 height 18
